Goal: Task Accomplishment & Management: Use online tool/utility

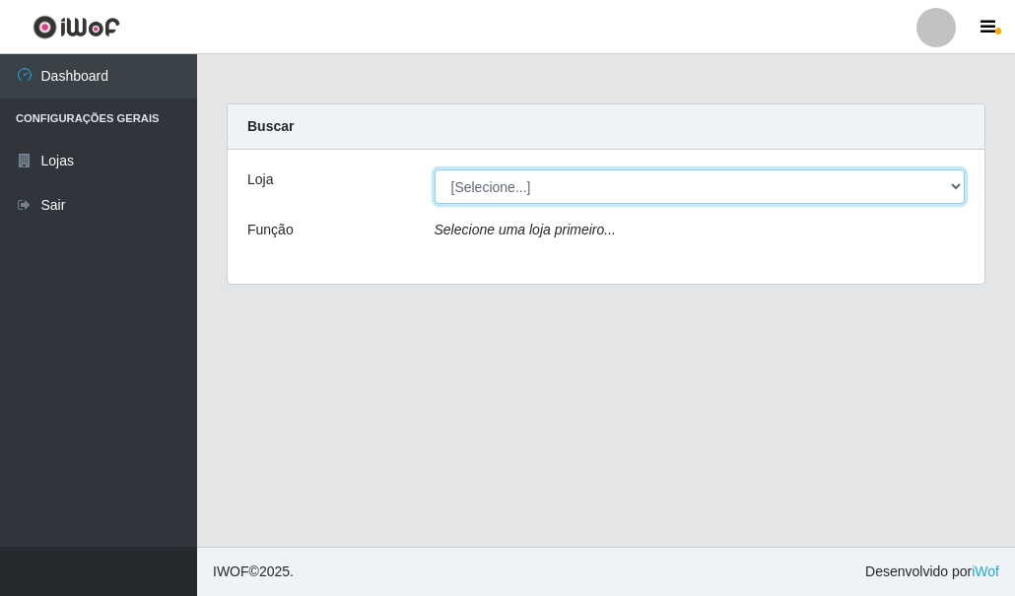
click at [513, 184] on select "[Selecione...] Hiper Queiroz - [GEOGRAPHIC_DATA]" at bounding box center [699, 186] width 531 height 34
select select "513"
click at [434, 169] on select "[Selecione...] Hiper Queiroz - [GEOGRAPHIC_DATA]" at bounding box center [699, 186] width 531 height 34
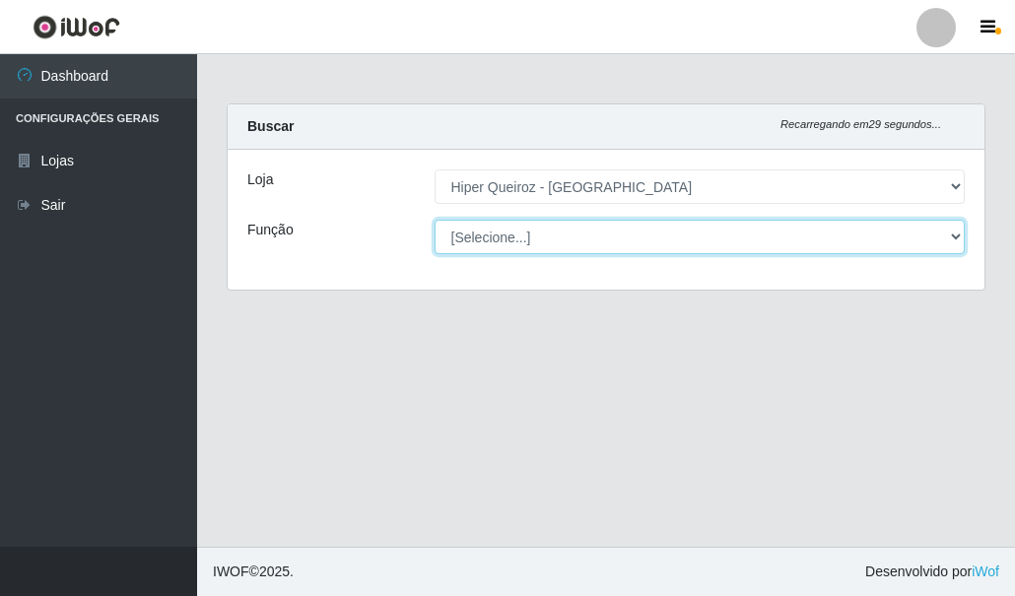
click at [469, 231] on select "[Selecione...] Embalador Embalador + Embalador ++ Operador de Caixa Operador de…" at bounding box center [699, 237] width 531 height 34
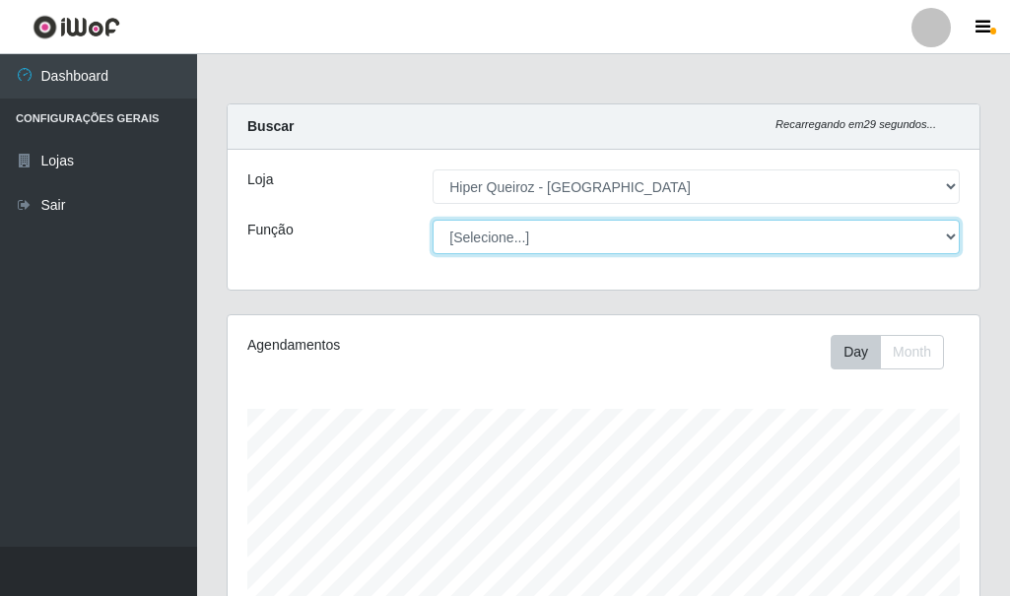
scroll to position [409, 752]
click at [432, 220] on select "[Selecione...] Embalador Embalador + Embalador ++ Operador de Caixa Operador de…" at bounding box center [695, 237] width 527 height 34
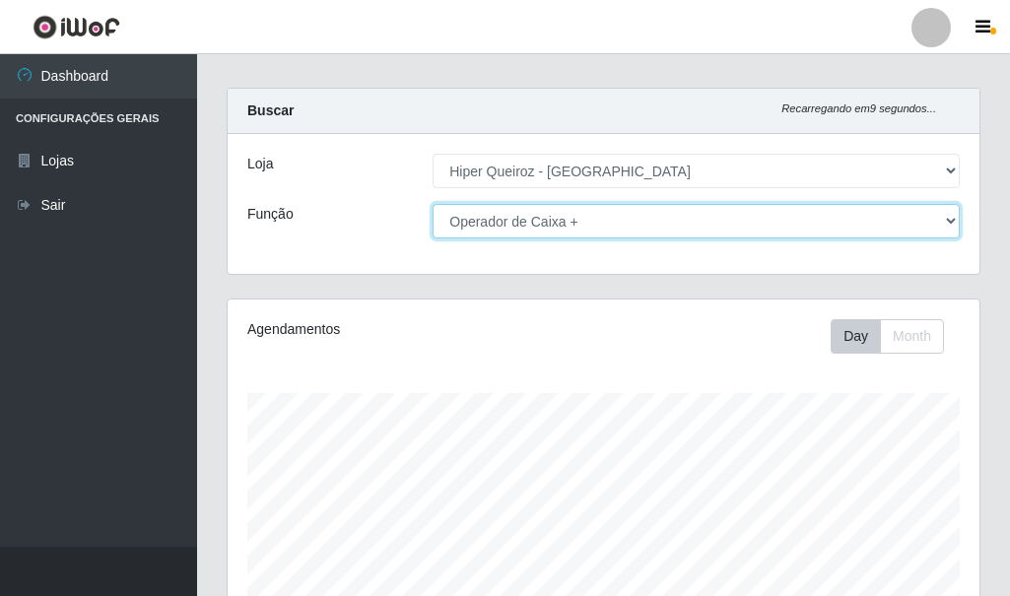
scroll to position [0, 0]
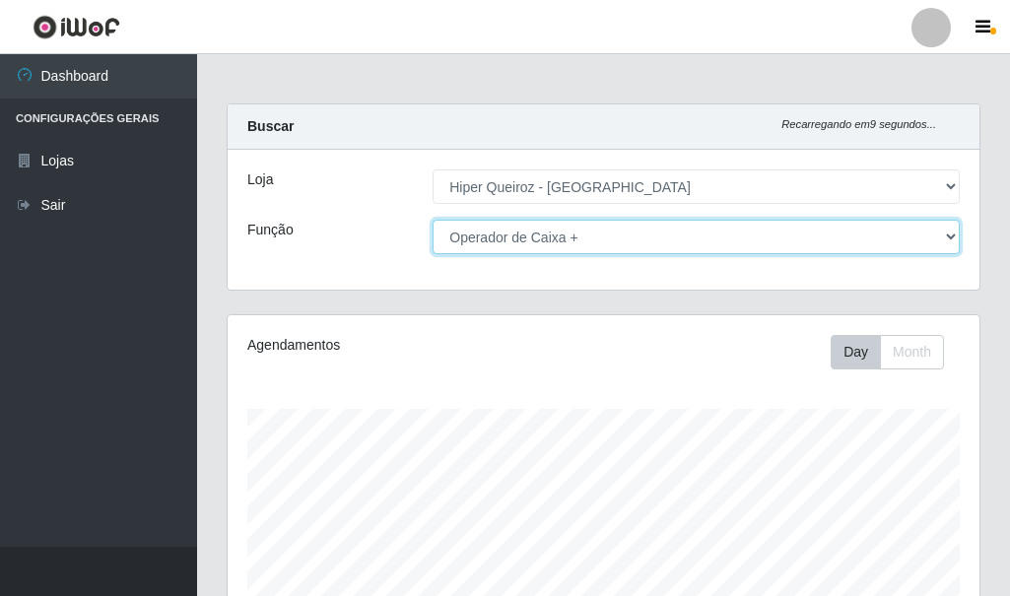
click at [557, 225] on select "[Selecione...] Embalador Embalador + Embalador ++ Operador de Caixa Operador de…" at bounding box center [695, 237] width 527 height 34
click at [432, 220] on select "[Selecione...] Embalador Embalador + Embalador ++ Operador de Caixa Operador de…" at bounding box center [695, 237] width 527 height 34
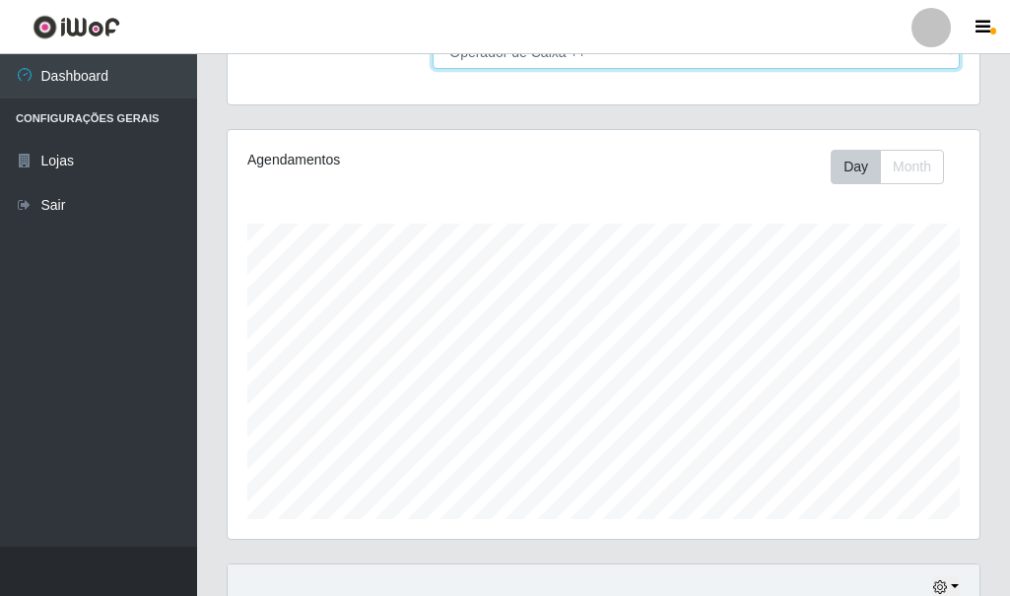
scroll to position [361, 0]
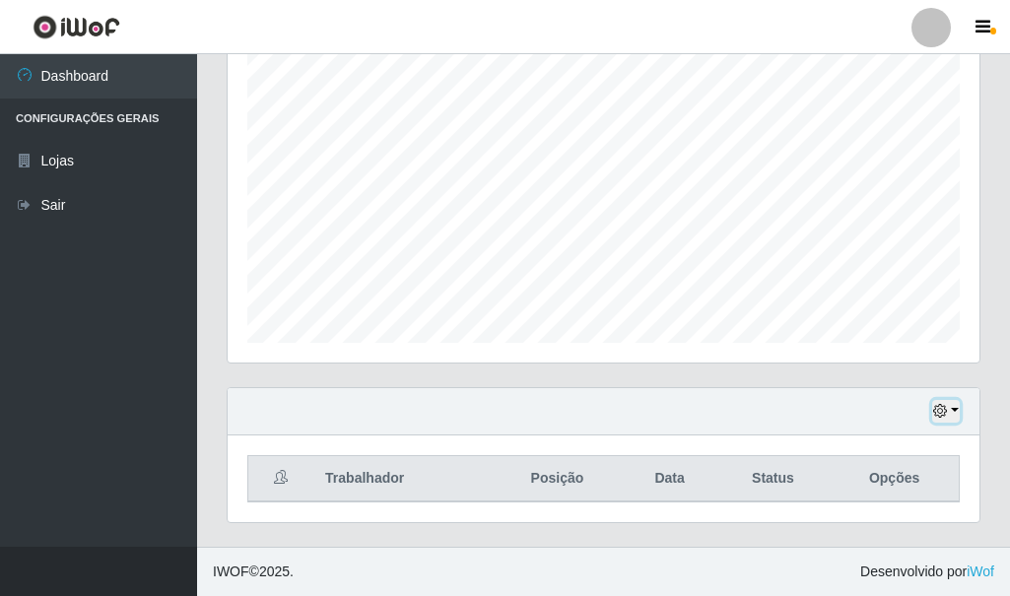
click at [940, 414] on icon "button" at bounding box center [940, 411] width 14 height 14
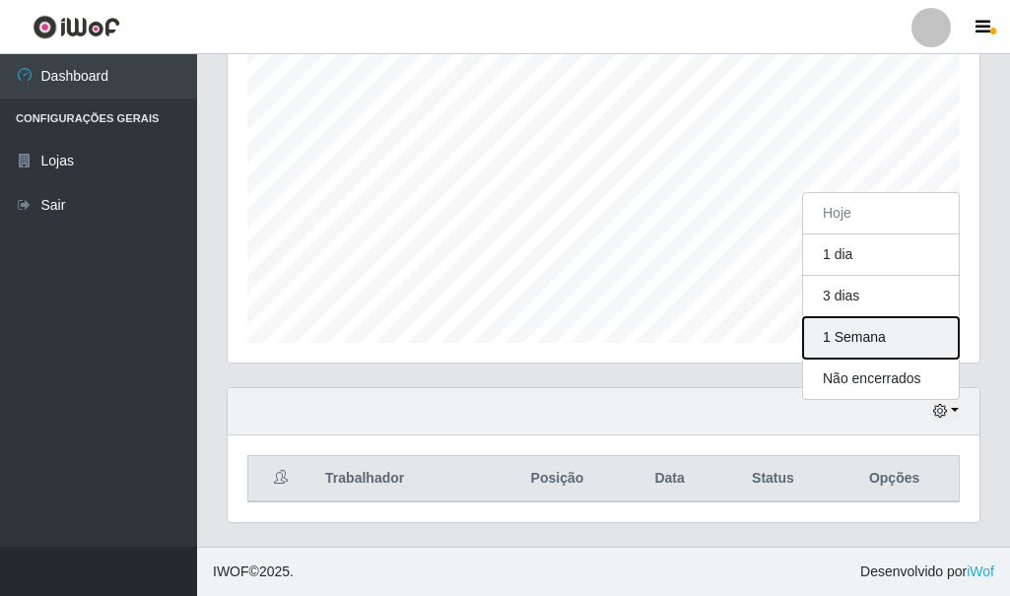
click at [894, 341] on button "1 Semana" at bounding box center [881, 337] width 156 height 41
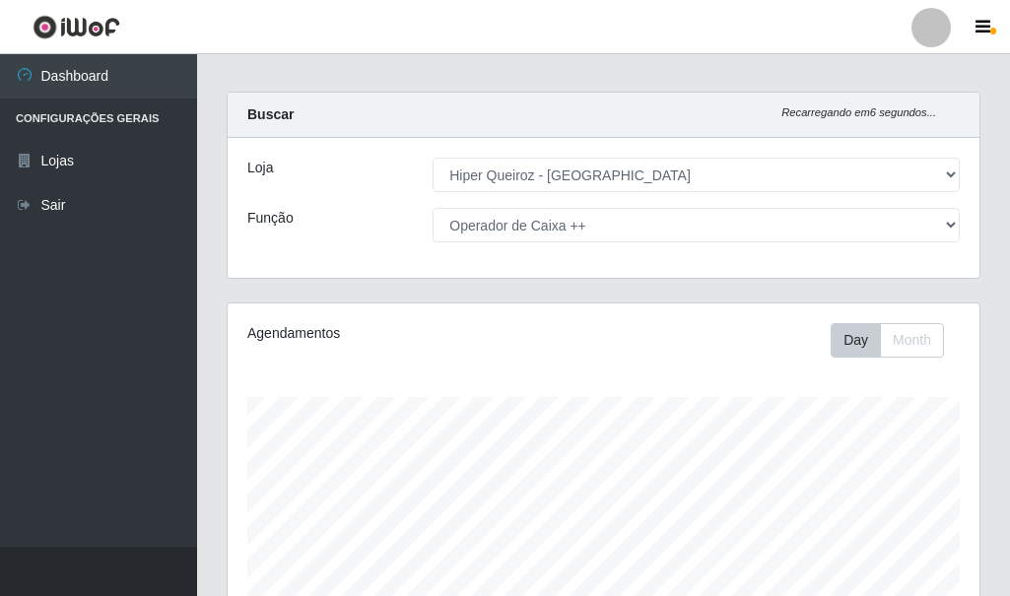
scroll to position [0, 0]
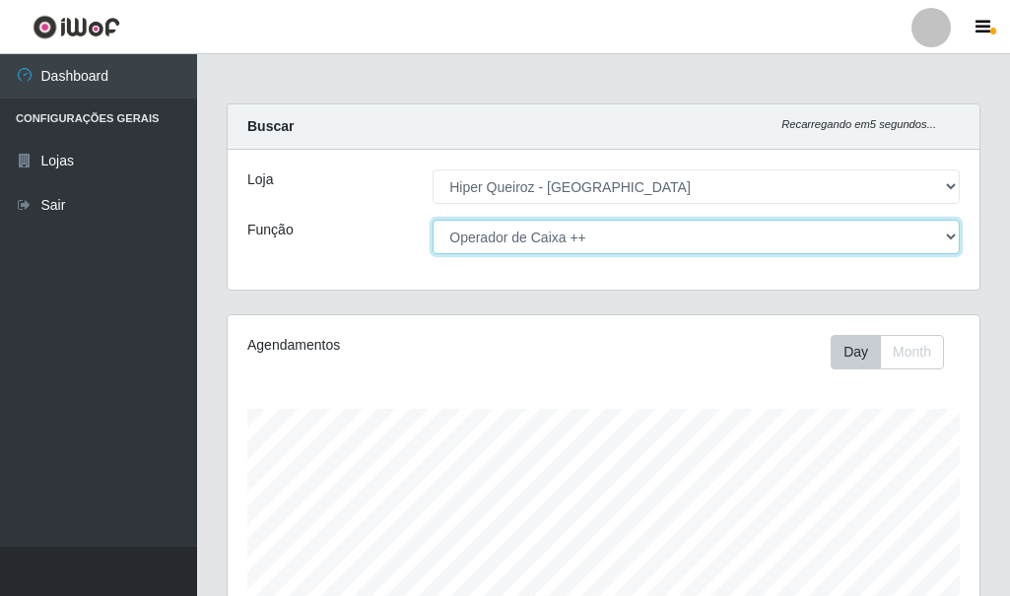
click at [631, 243] on select "[Selecione...] Embalador Embalador + Embalador ++ Operador de Caixa Operador de…" at bounding box center [695, 237] width 527 height 34
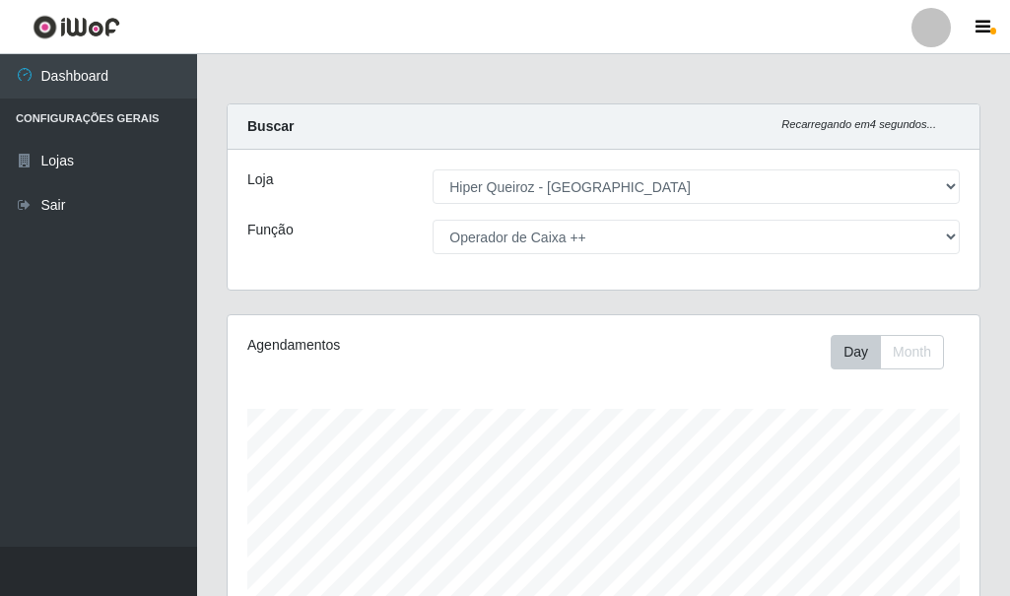
click at [45, 302] on ul "Dashboard Configurações Gerais Lojas Sair" at bounding box center [98, 300] width 197 height 492
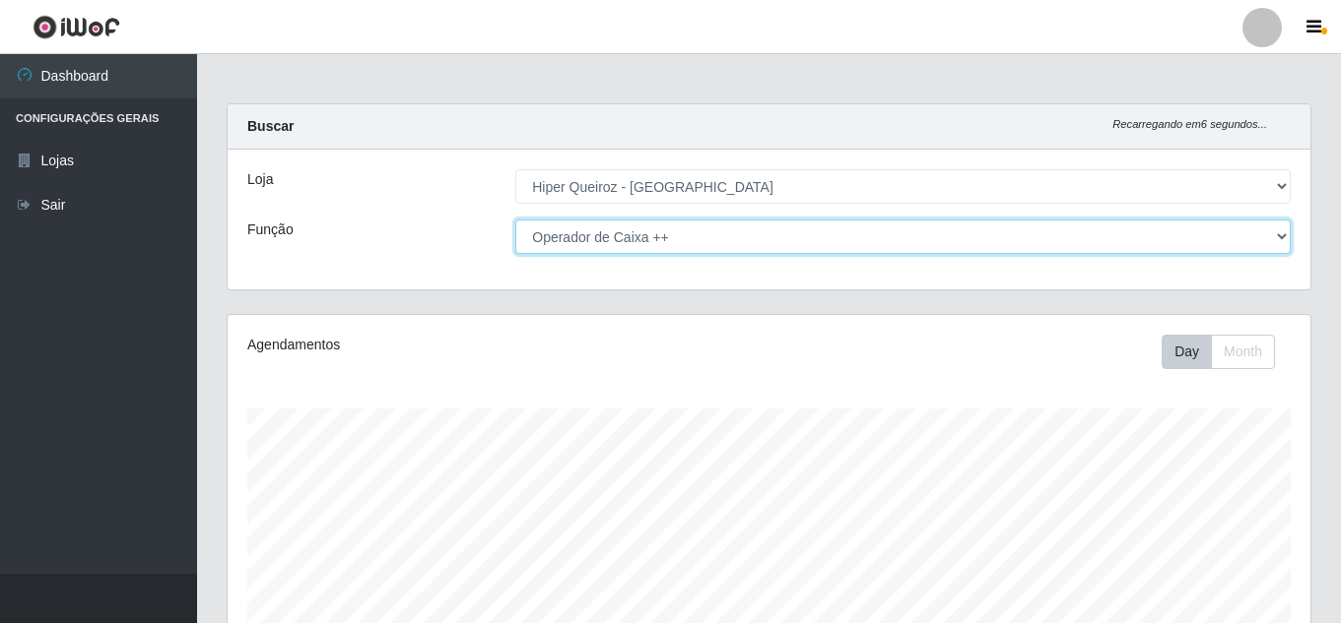
click at [700, 242] on select "[Selecione...] Embalador Embalador + Embalador ++ Operador de Caixa Operador de…" at bounding box center [902, 237] width 775 height 34
click at [515, 220] on select "[Selecione...] Embalador Embalador + Embalador ++ Operador de Caixa Operador de…" at bounding box center [902, 237] width 775 height 34
click at [570, 239] on select "[Selecione...] Embalador Embalador + Embalador ++ Operador de Caixa Operador de…" at bounding box center [902, 237] width 775 height 34
click at [515, 220] on select "[Selecione...] Embalador Embalador + Embalador ++ Operador de Caixa Operador de…" at bounding box center [902, 237] width 775 height 34
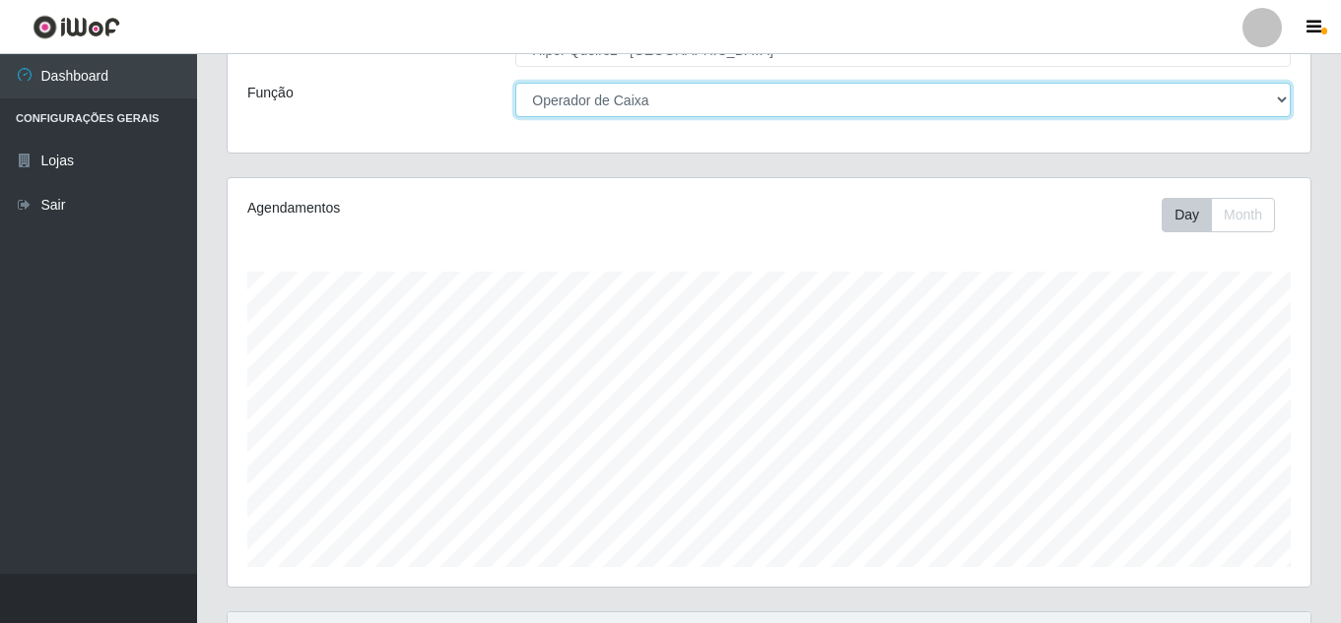
scroll to position [334, 0]
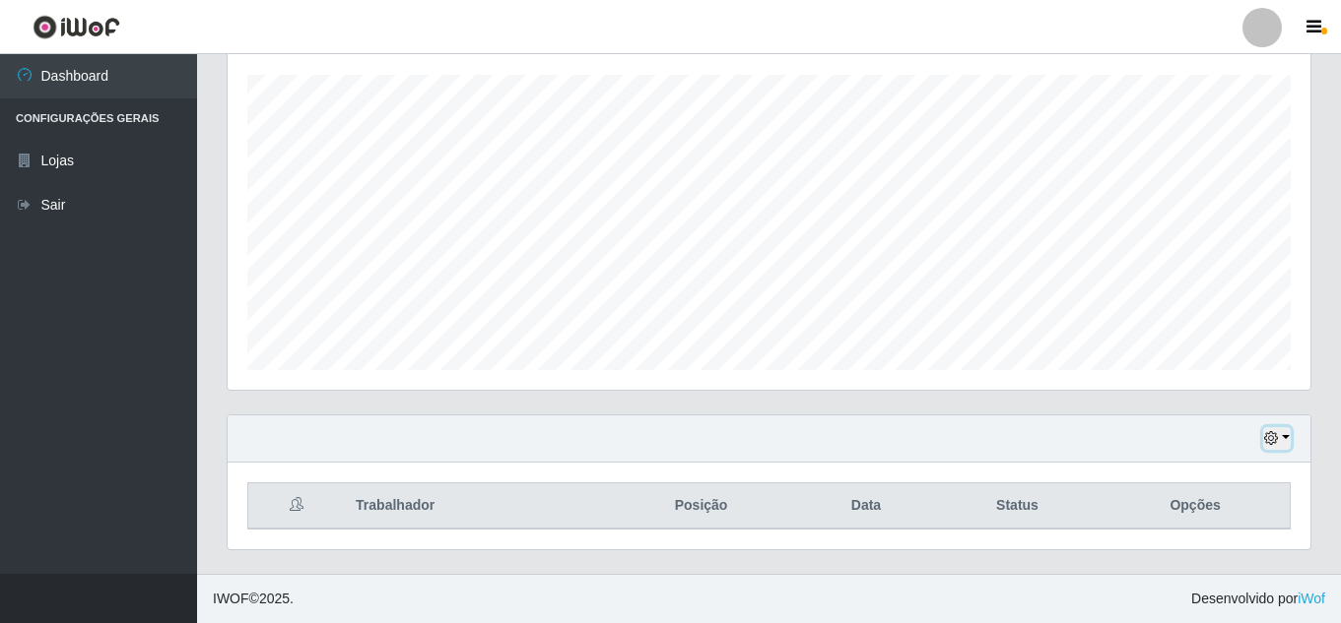
click at [1014, 437] on icon "button" at bounding box center [1271, 438] width 14 height 14
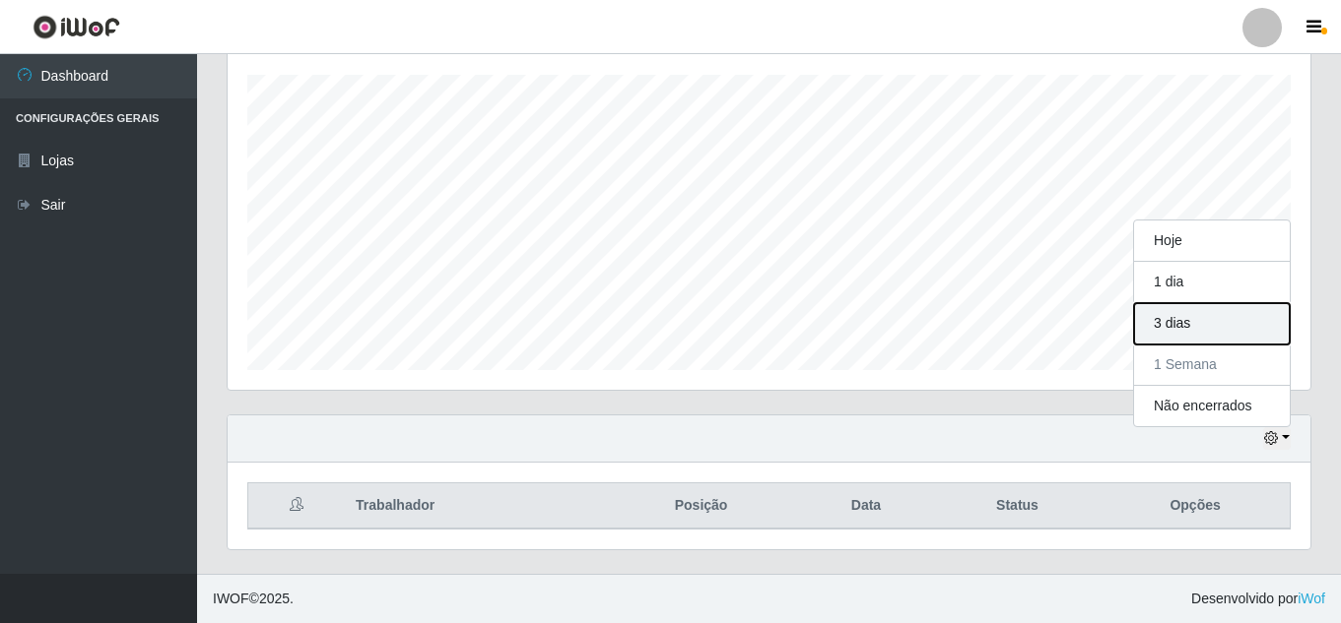
click at [1014, 316] on button "3 dias" at bounding box center [1212, 323] width 156 height 41
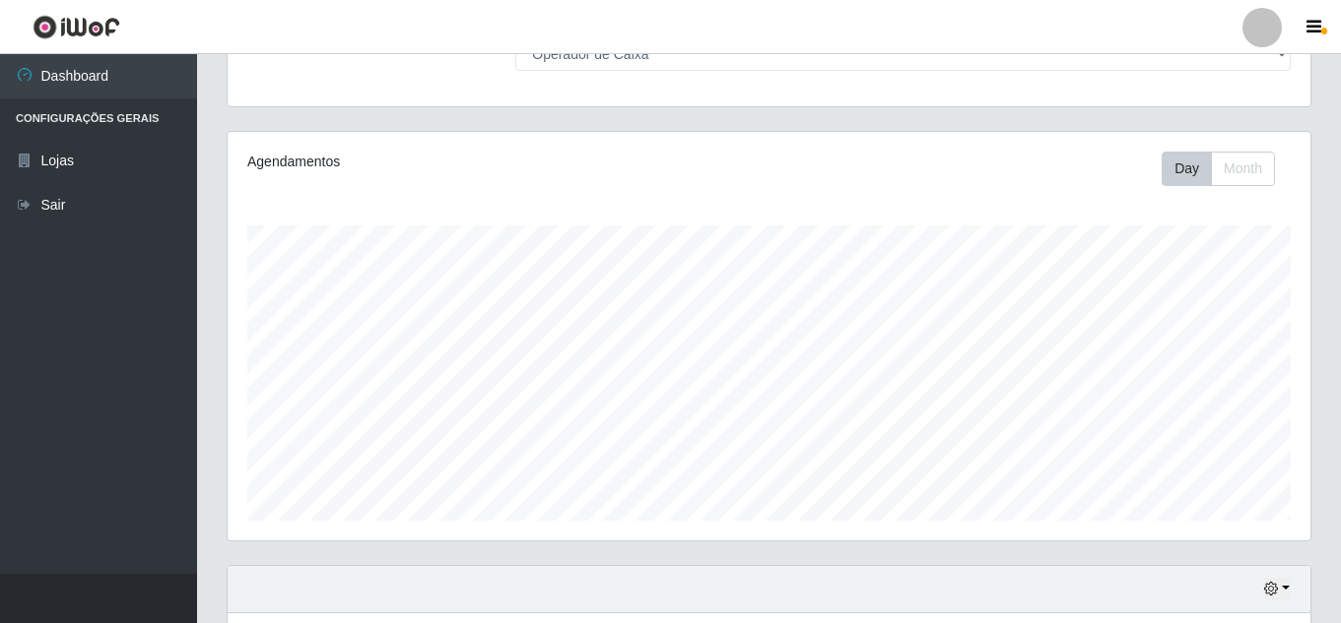
scroll to position [0, 0]
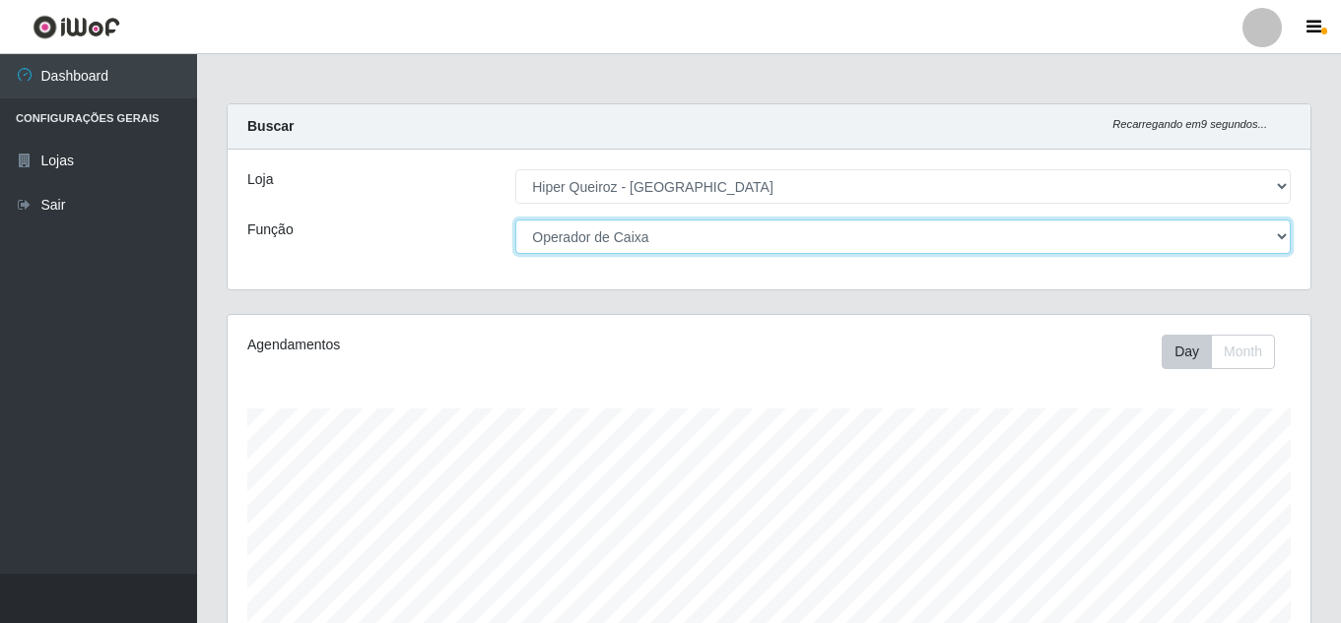
click at [652, 229] on select "[Selecione...] Embalador Embalador + Embalador ++ Operador de Caixa Operador de…" at bounding box center [902, 237] width 775 height 34
click at [515, 220] on select "[Selecione...] Embalador Embalador + Embalador ++ Operador de Caixa Operador de…" at bounding box center [902, 237] width 775 height 34
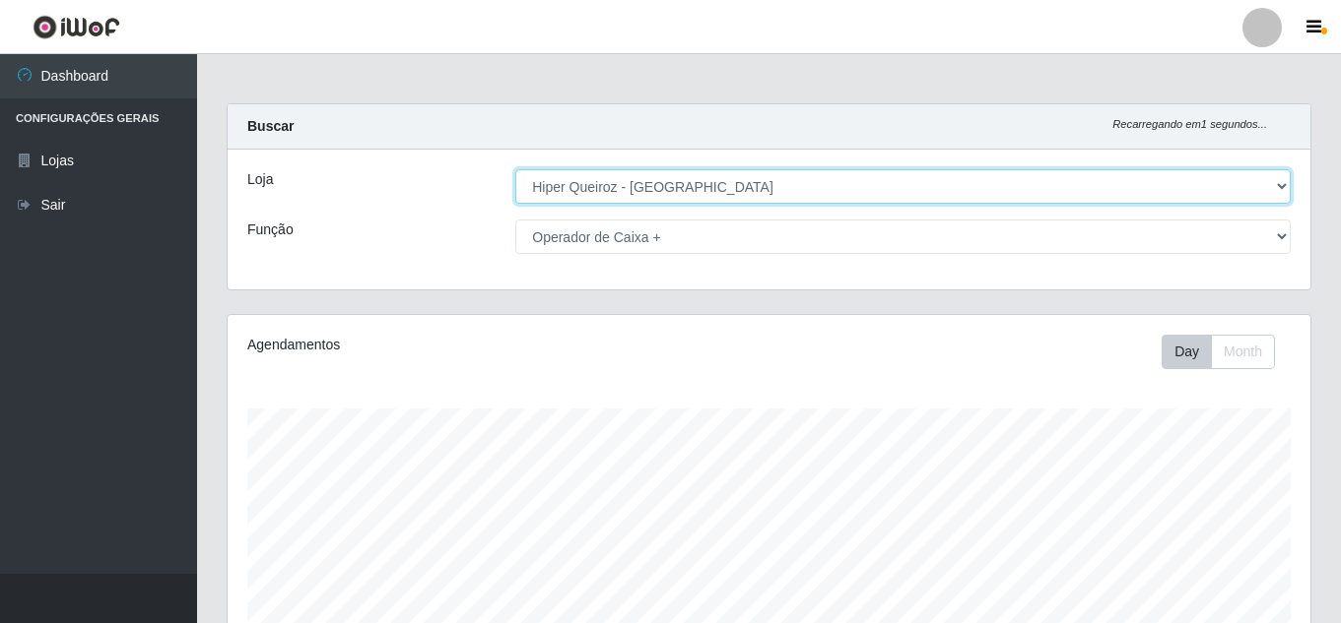
click at [613, 189] on select "[Selecione...] Hiper Queiroz - [GEOGRAPHIC_DATA]" at bounding box center [902, 186] width 775 height 34
click at [515, 169] on select "[Selecione...] Hiper Queiroz - [GEOGRAPHIC_DATA]" at bounding box center [902, 186] width 775 height 34
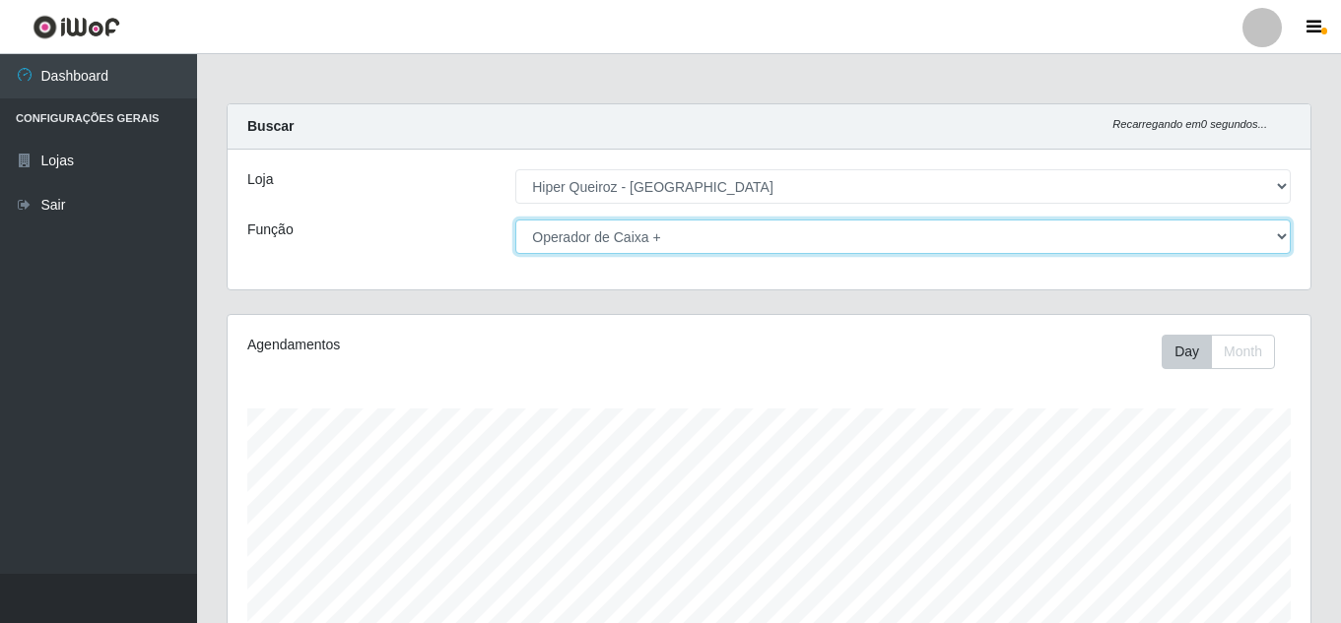
click at [620, 242] on select "[Selecione...] Embalador Embalador + Embalador ++ Operador de Caixa Operador de…" at bounding box center [902, 237] width 775 height 34
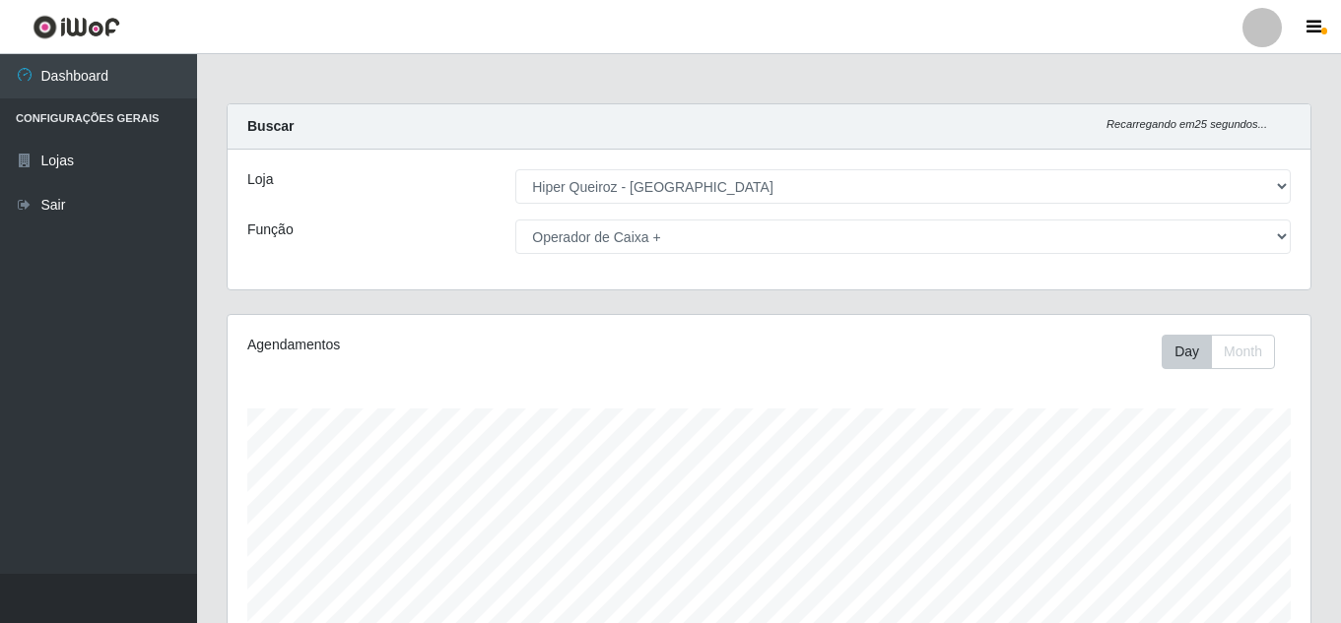
click at [419, 336] on div "Agendamentos" at bounding box center [456, 345] width 418 height 21
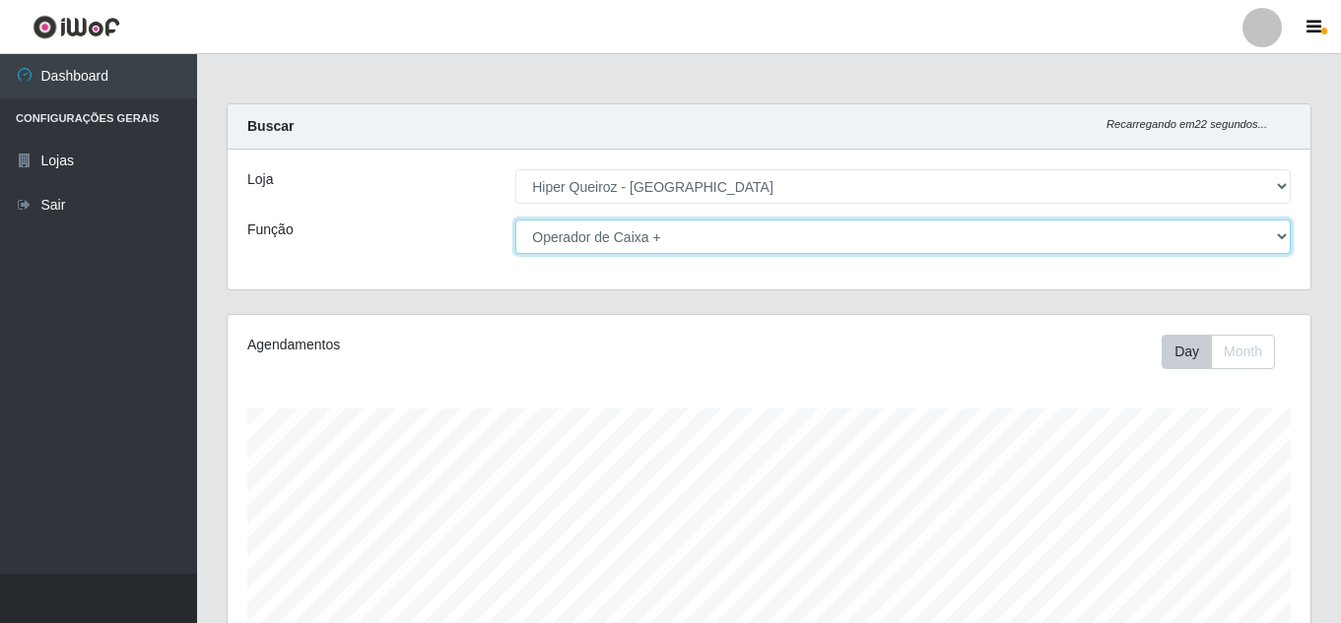
drag, startPoint x: 654, startPoint y: 230, endPoint x: 644, endPoint y: 250, distance: 22.0
click at [654, 230] on select "[Selecione...] Embalador Embalador + Embalador ++ Operador de Caixa Operador de…" at bounding box center [902, 237] width 775 height 34
click at [515, 220] on select "[Selecione...] Embalador Embalador + Embalador ++ Operador de Caixa Operador de…" at bounding box center [902, 237] width 775 height 34
click at [696, 233] on select "[Selecione...] Embalador Embalador + Embalador ++ Operador de Caixa Operador de…" at bounding box center [902, 237] width 775 height 34
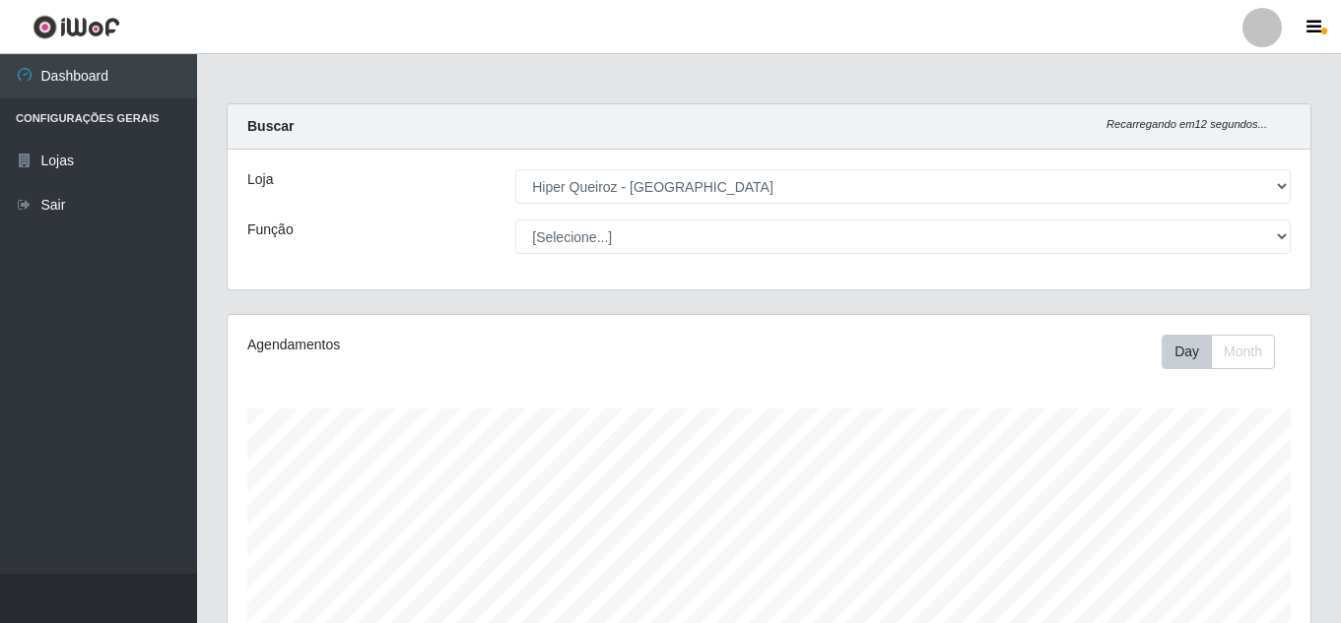
click at [447, 204] on div "Loja [Selecione...] Hiper Queiroz - Macau Função [Selecione...] Embalador Embal…" at bounding box center [769, 220] width 1082 height 140
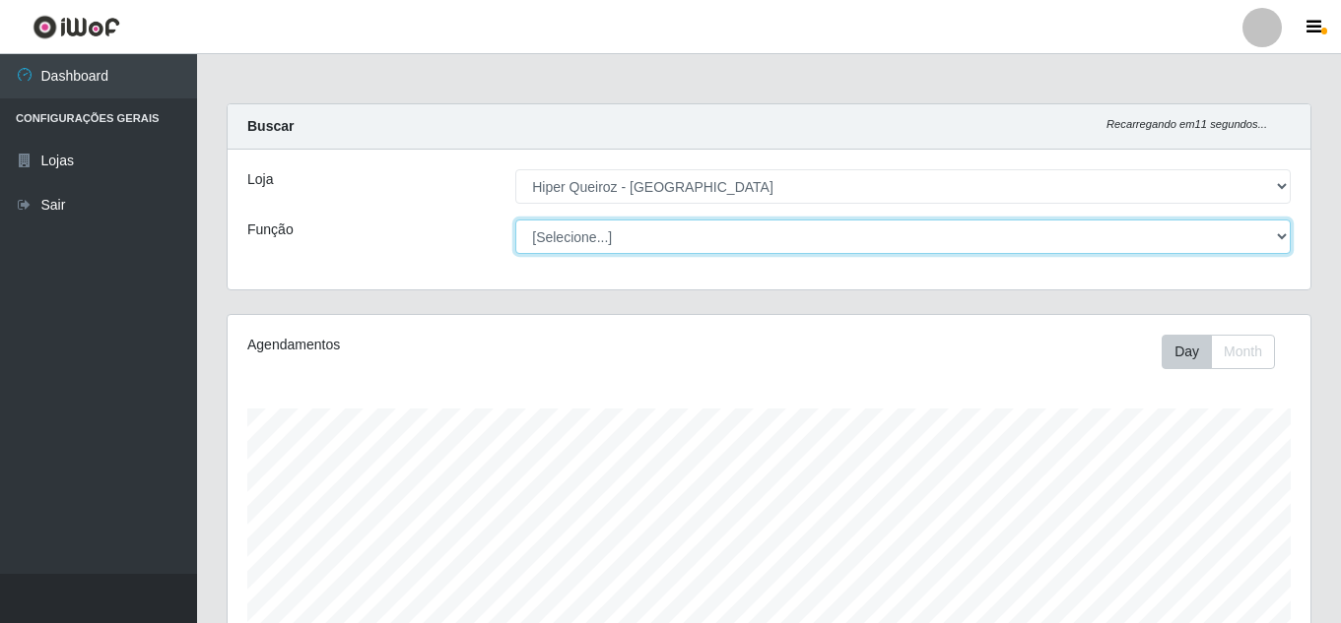
click at [694, 242] on select "[Selecione...] Embalador Embalador + Embalador ++ Operador de Caixa Operador de…" at bounding box center [902, 237] width 775 height 34
select select "71"
click at [515, 220] on select "[Selecione...] Embalador Embalador + Embalador ++ Operador de Caixa Operador de…" at bounding box center [902, 237] width 775 height 34
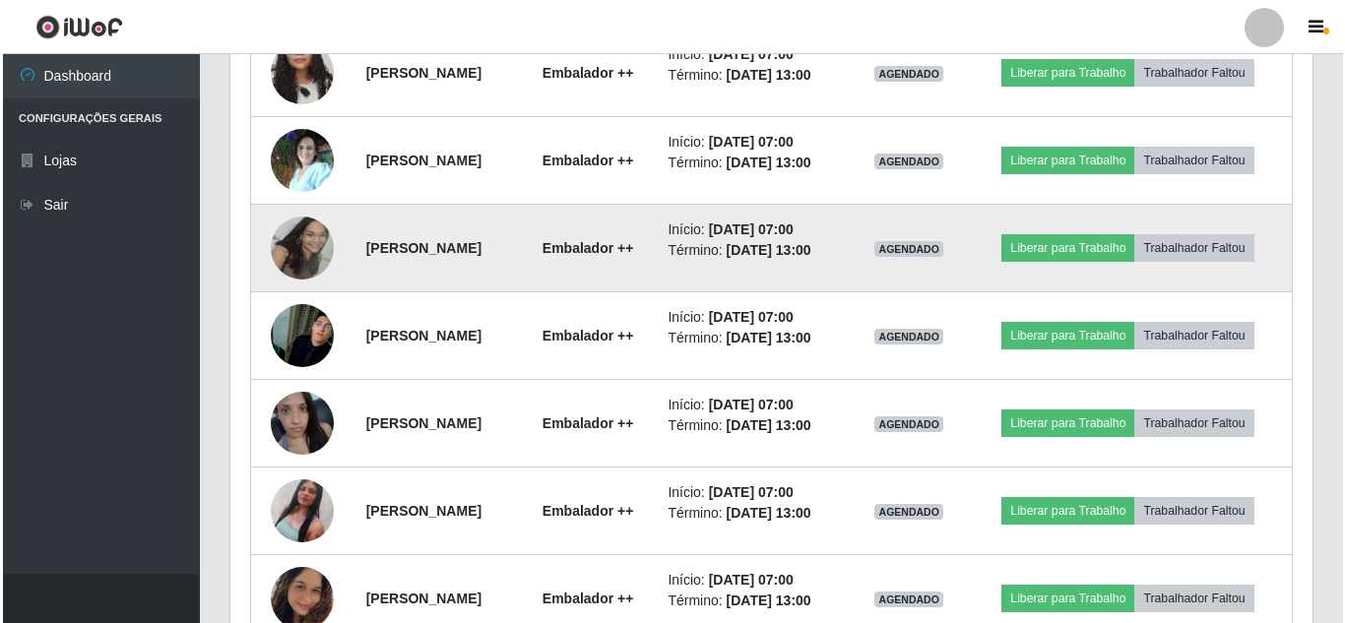
scroll to position [948, 0]
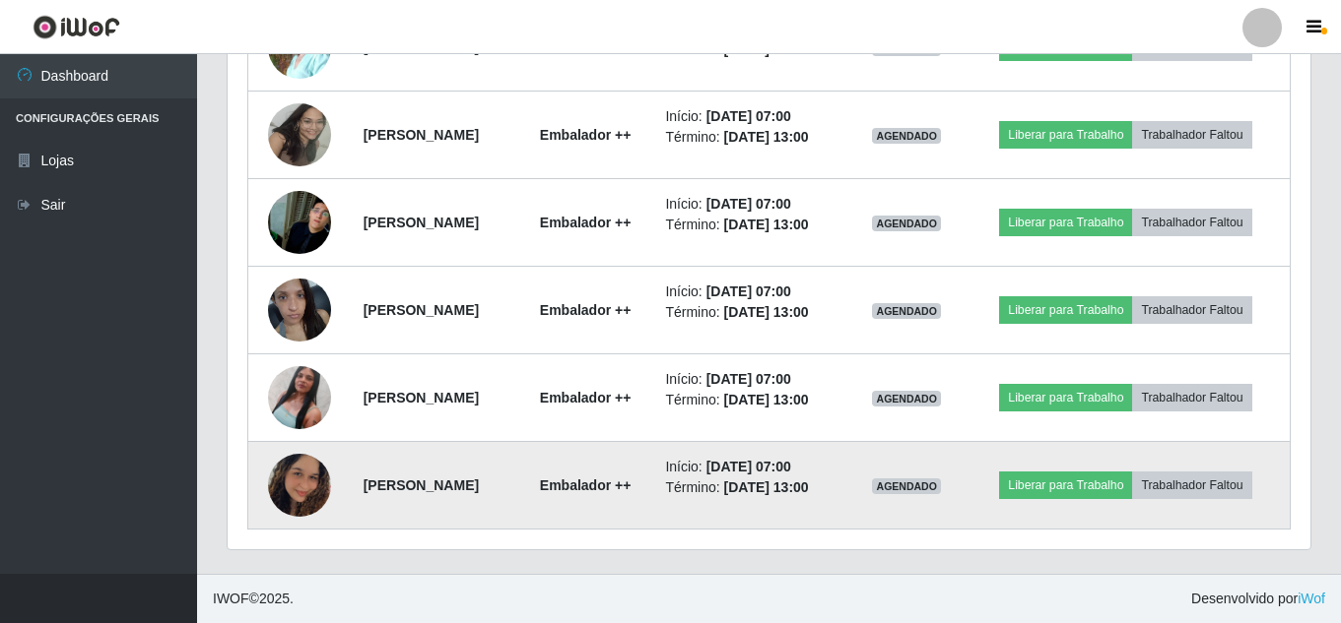
click at [302, 481] on img at bounding box center [299, 485] width 63 height 112
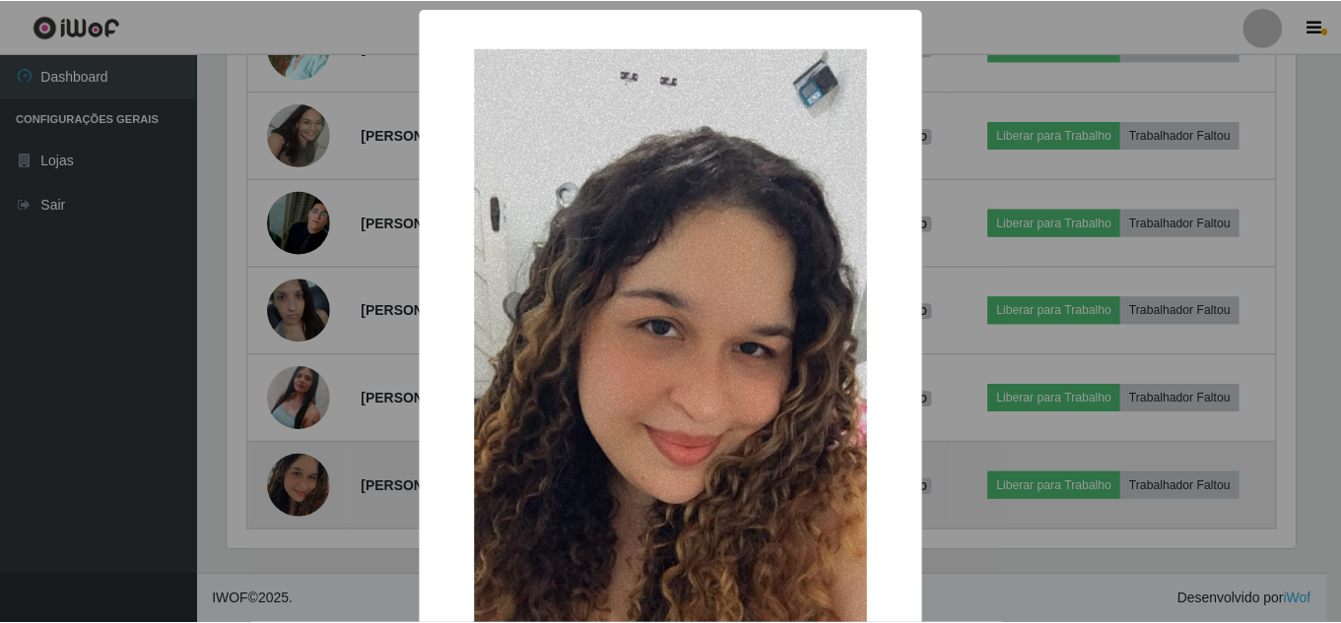
scroll to position [409, 1073]
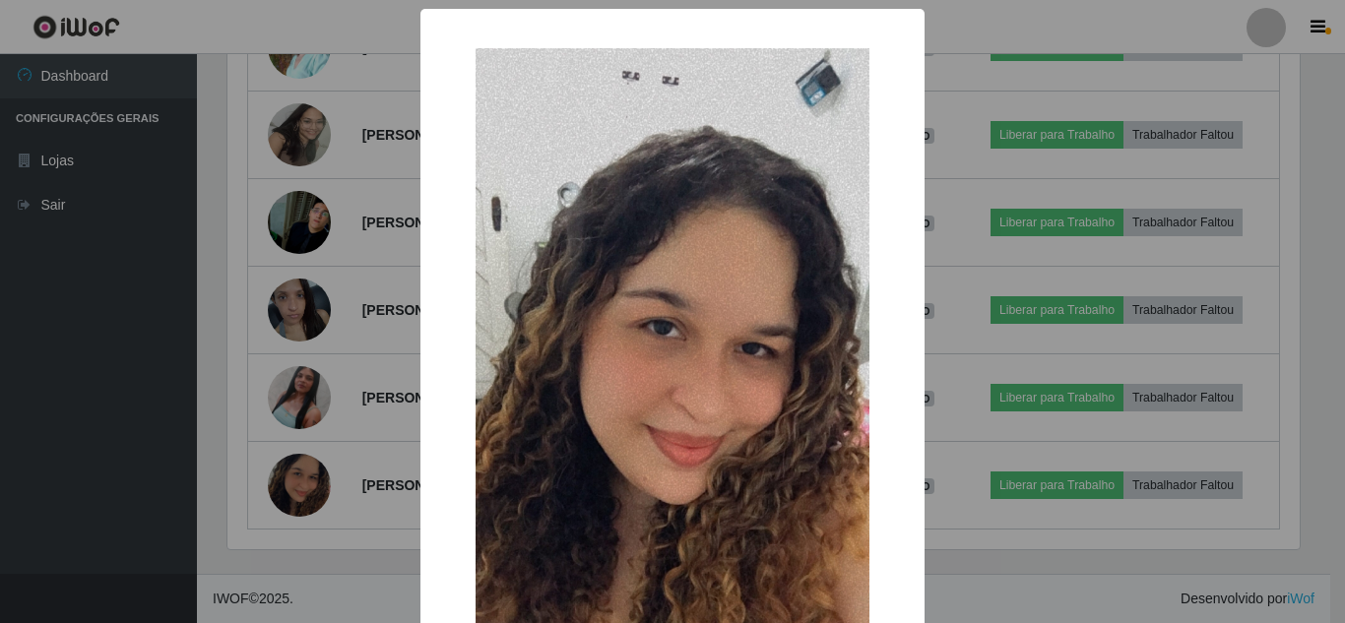
click at [379, 443] on div "× OK Cancel" at bounding box center [672, 311] width 1345 height 623
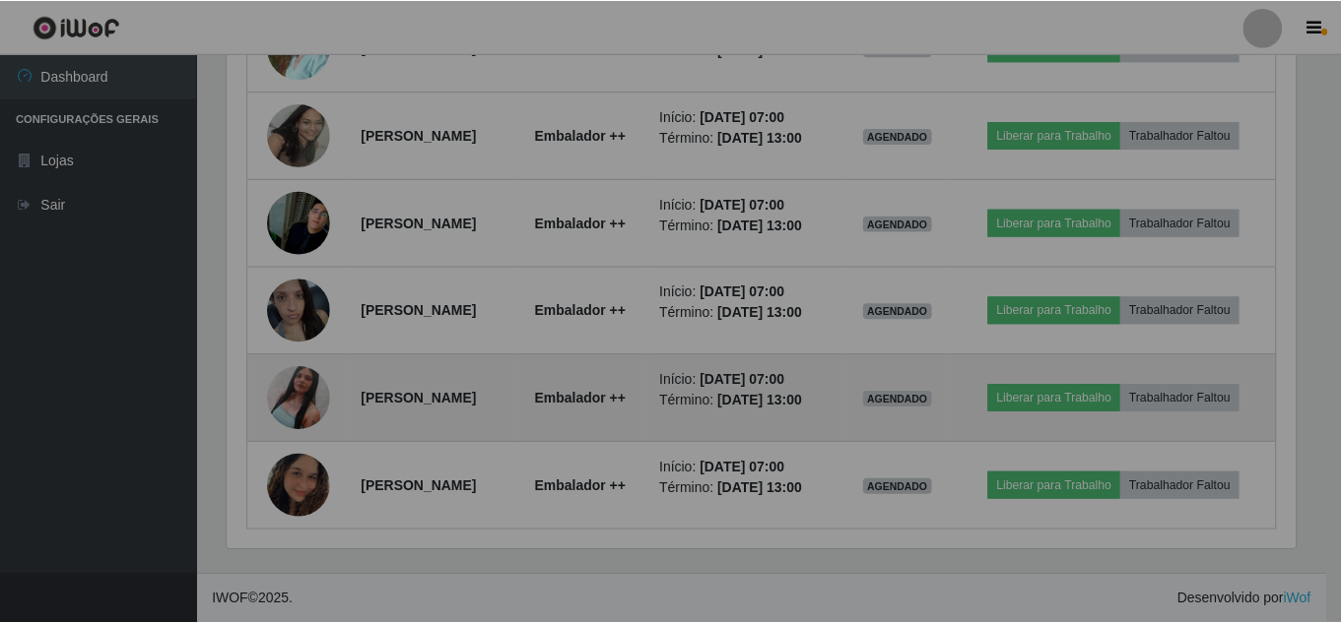
scroll to position [409, 1082]
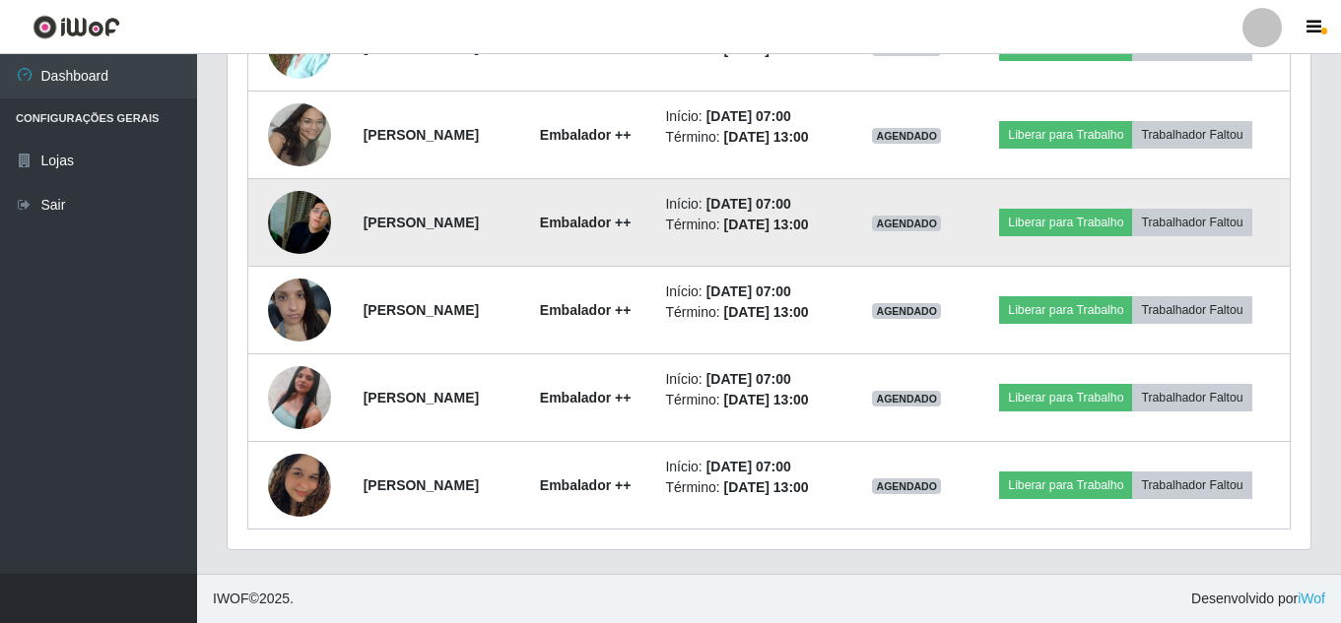
click at [290, 215] on img at bounding box center [299, 222] width 63 height 112
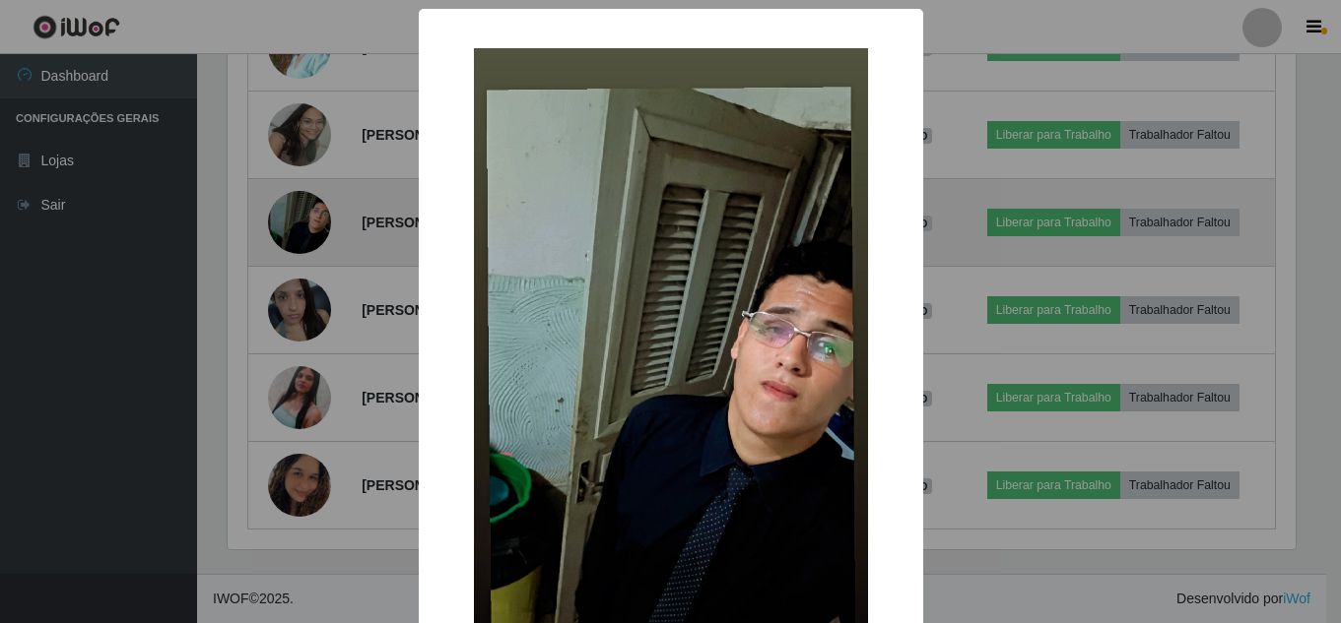
scroll to position [409, 1073]
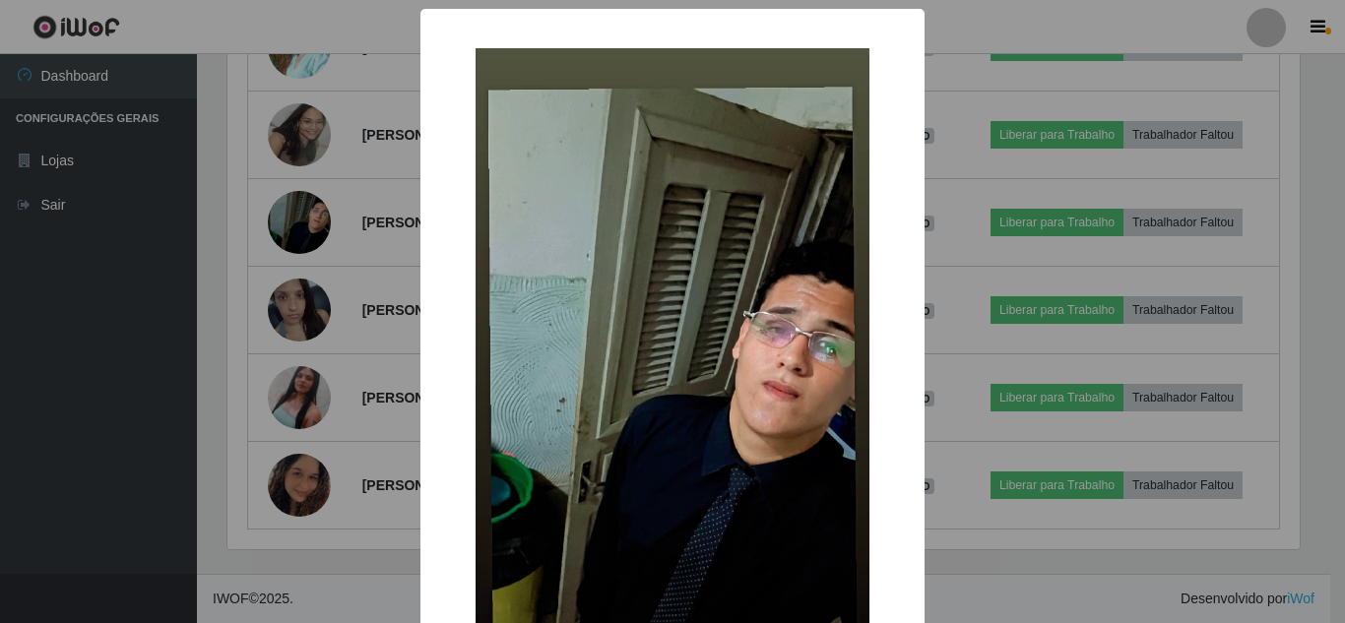
click at [205, 345] on div "× OK Cancel" at bounding box center [672, 311] width 1345 height 623
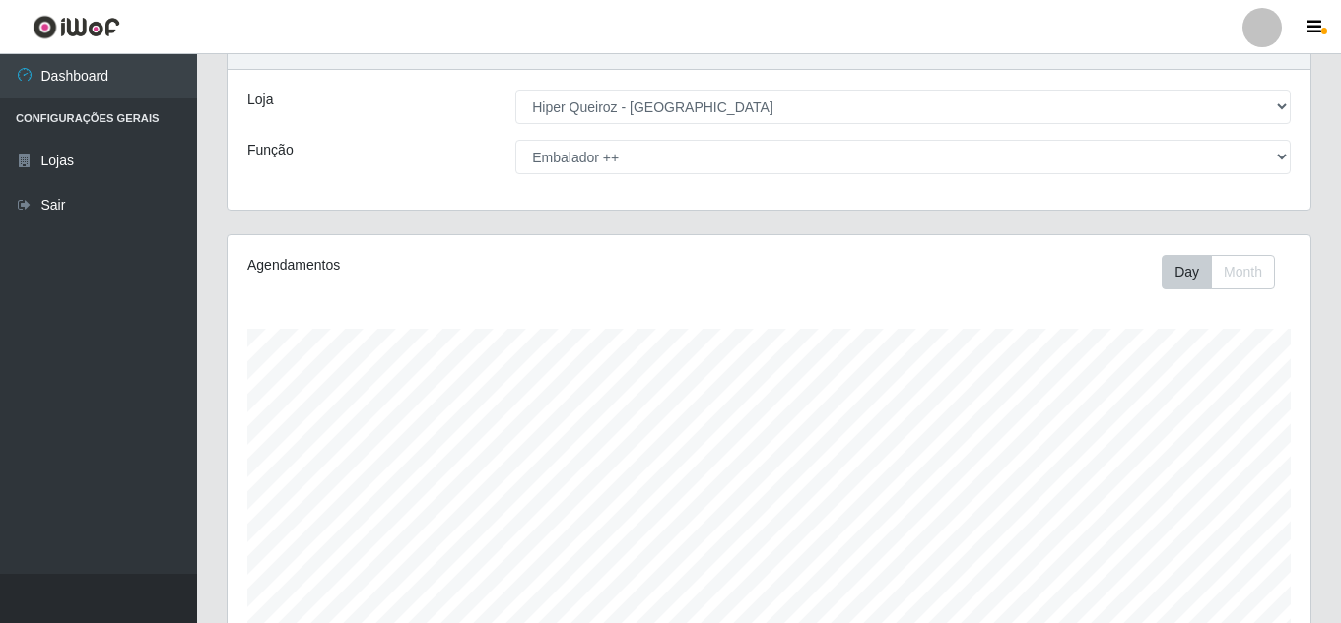
scroll to position [0, 0]
